Goal: Information Seeking & Learning: Learn about a topic

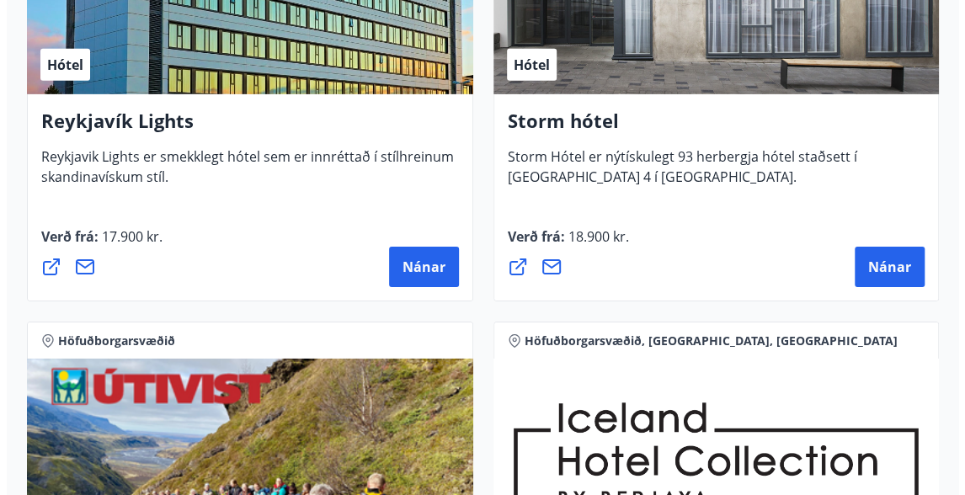
scroll to position [2374, 0]
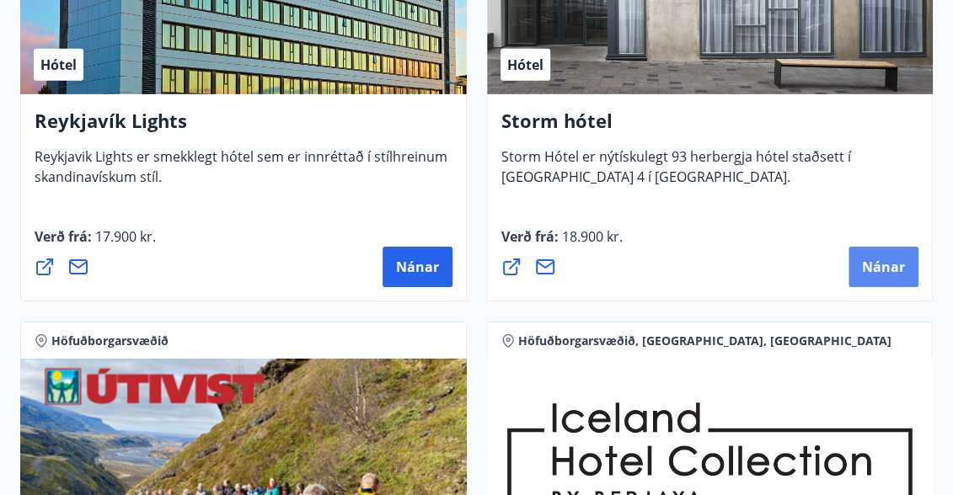
click at [900, 272] on span "Nánar" at bounding box center [883, 267] width 43 height 19
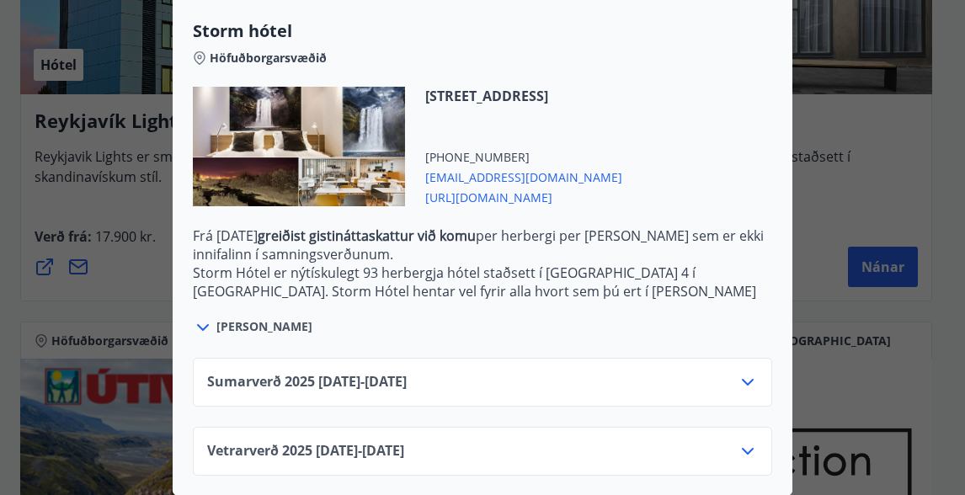
scroll to position [446, 0]
click at [302, 441] on span "Vetrarverð [PHONE_NUMBER][DATE] - [DATE]" at bounding box center [305, 451] width 197 height 20
click at [617, 441] on div "Vetrarverð [PHONE_NUMBER][DATE] - [DATE]" at bounding box center [482, 458] width 551 height 34
click at [752, 442] on div "Vetrarverð [PHONE_NUMBER][DATE] - [DATE]" at bounding box center [482, 450] width 579 height 49
click at [748, 441] on icon at bounding box center [748, 451] width 20 height 20
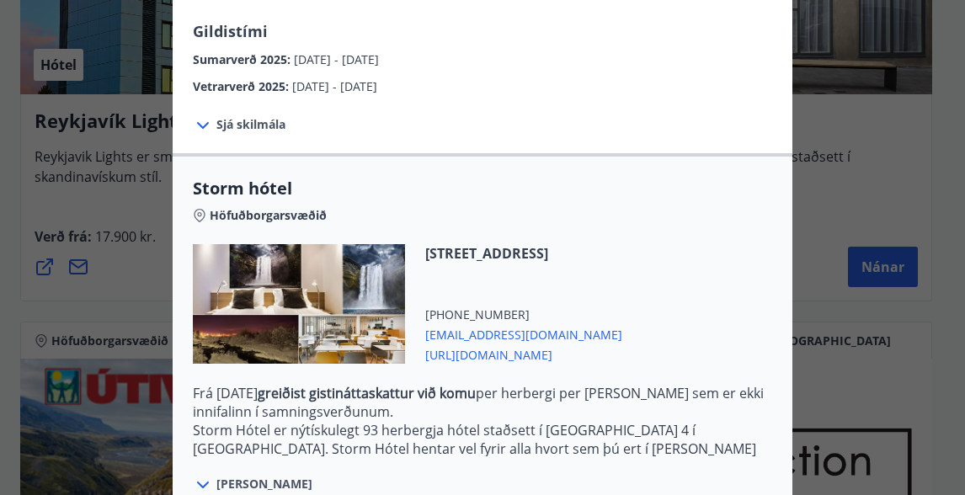
scroll to position [0, 0]
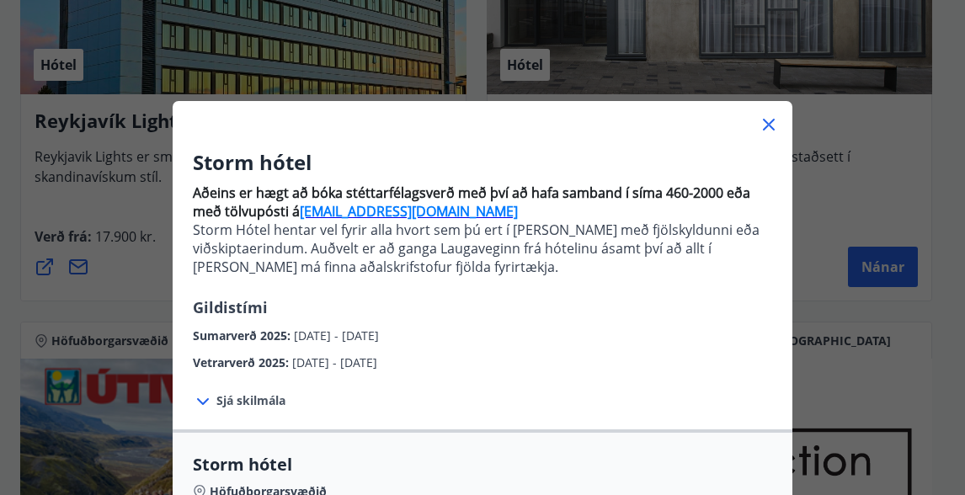
click at [763, 126] on icon at bounding box center [769, 125] width 12 height 12
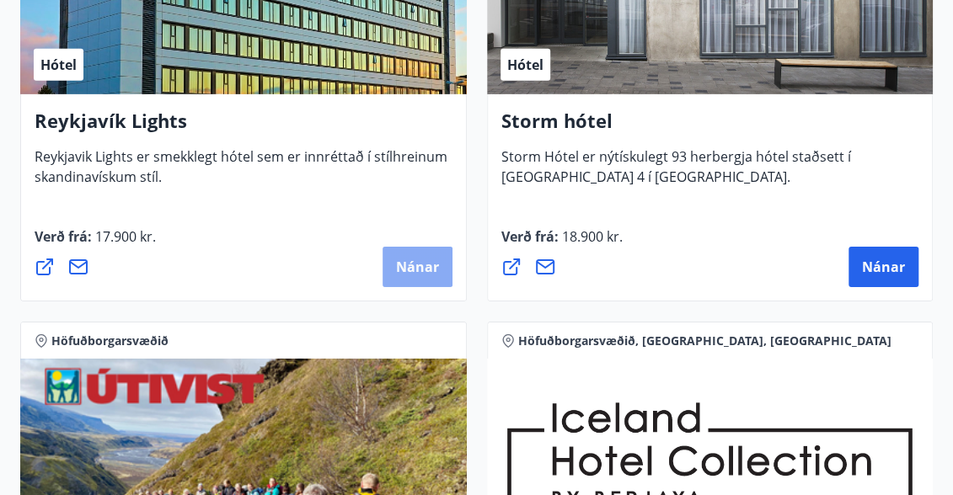
click at [411, 262] on span "Nánar" at bounding box center [417, 267] width 43 height 19
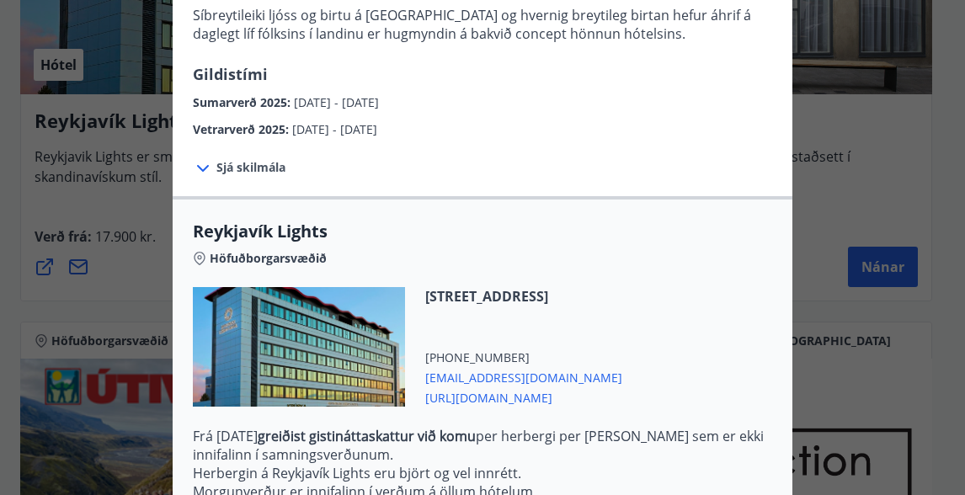
scroll to position [566, 0]
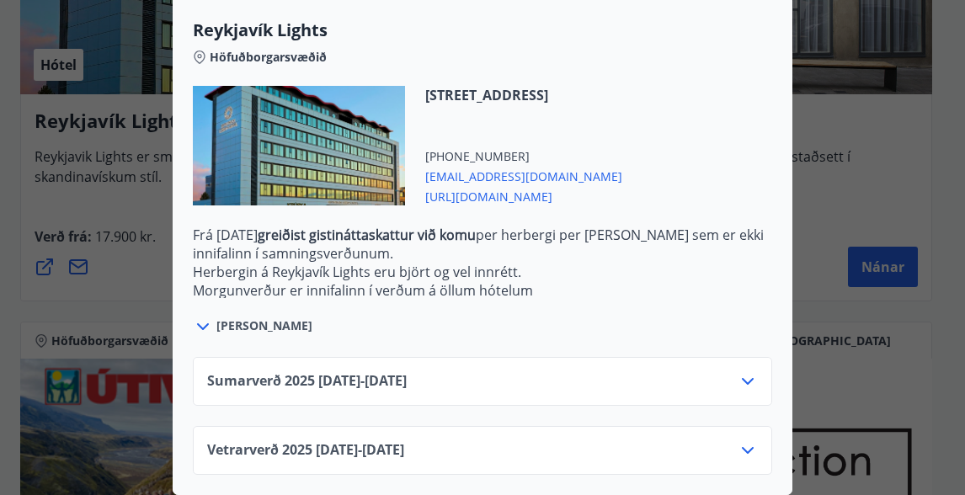
click at [307, 441] on span "Vetrarverð [PHONE_NUMBER][DATE] - [DATE]" at bounding box center [305, 451] width 197 height 20
click at [741, 446] on icon at bounding box center [748, 451] width 20 height 20
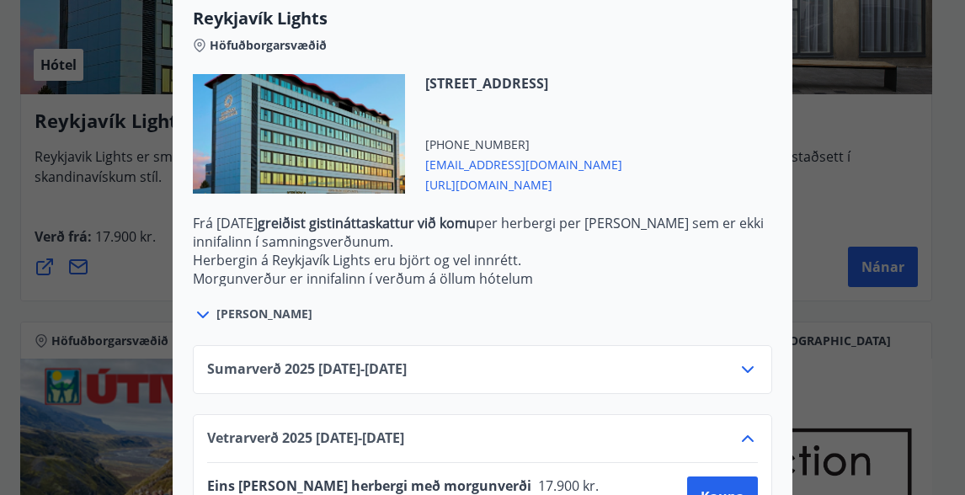
scroll to position [702, 0]
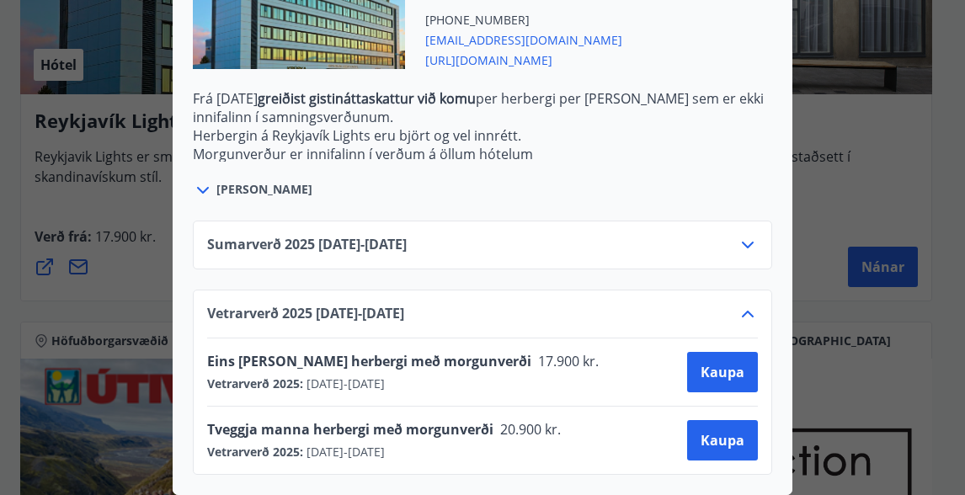
click at [463, 444] on div "Vetrarverð 2025 : [DATE] - [DATE]" at bounding box center [389, 452] width 365 height 17
click at [841, 191] on div "Reykjavík Lights Fyrir bókarnir og frekari upplýsingar vinsamlega senduð póst á…" at bounding box center [482, 247] width 965 height 495
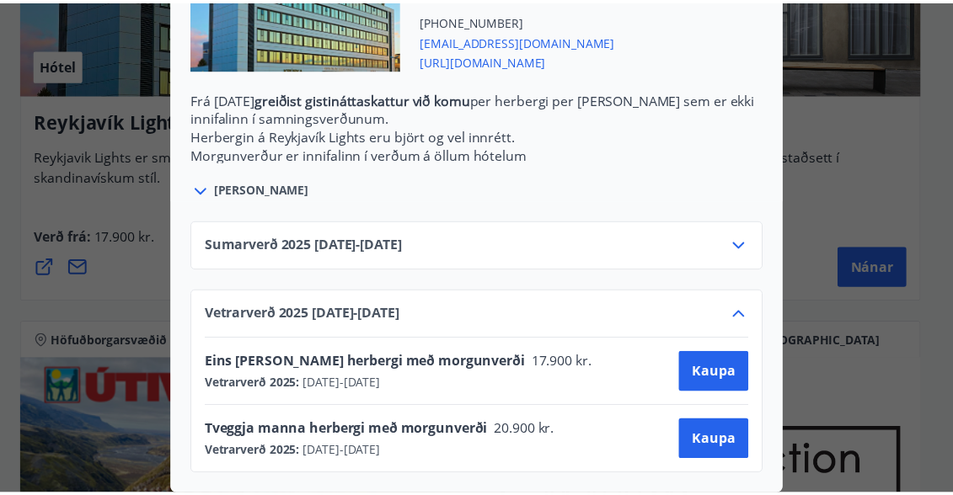
scroll to position [0, 0]
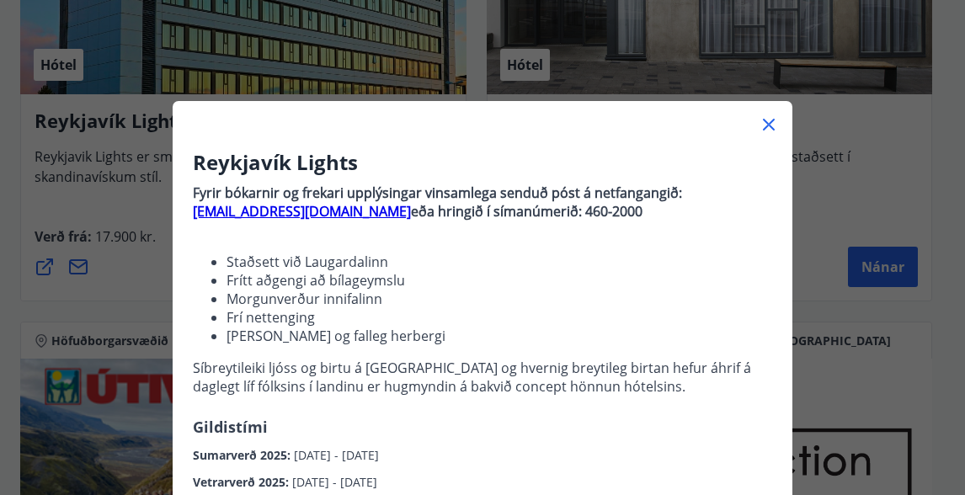
click at [761, 116] on icon at bounding box center [769, 125] width 20 height 20
